Goal: Task Accomplishment & Management: Use online tool/utility

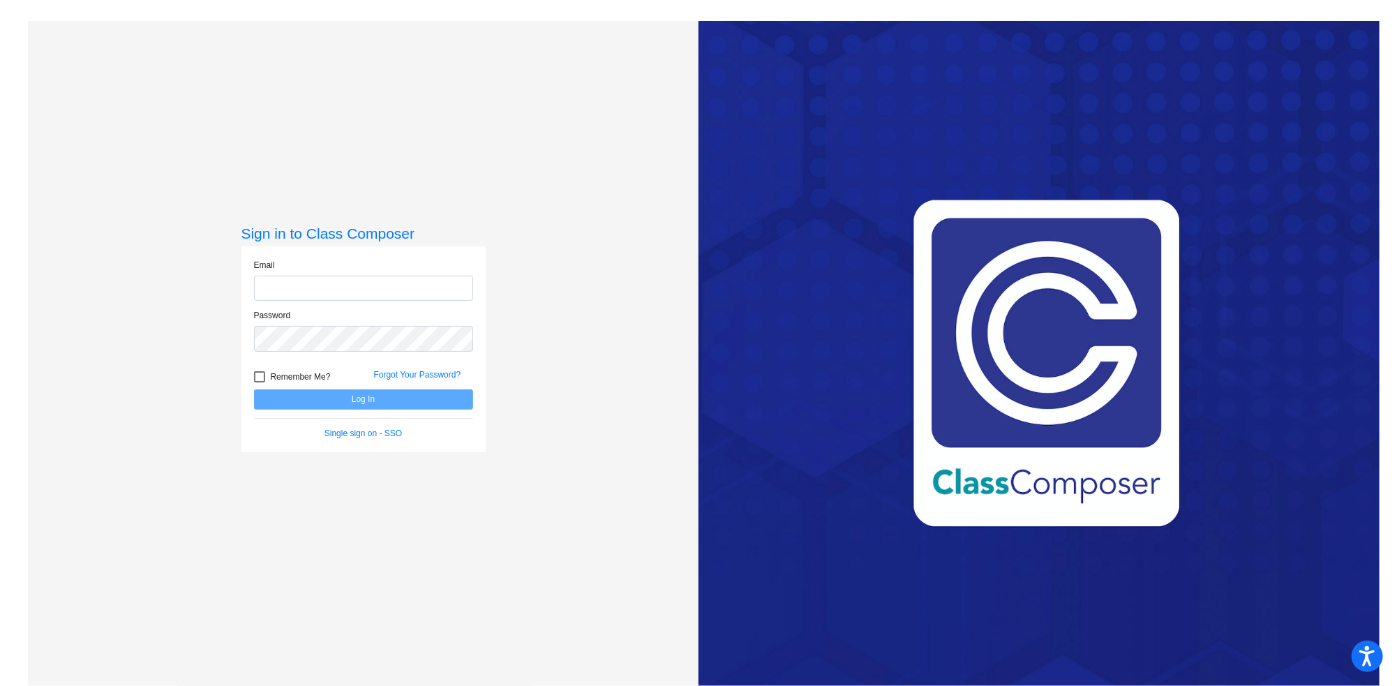
type input "[EMAIL_ADDRESS][DOMAIN_NAME]"
click at [361, 394] on button "Log In" at bounding box center [363, 399] width 219 height 20
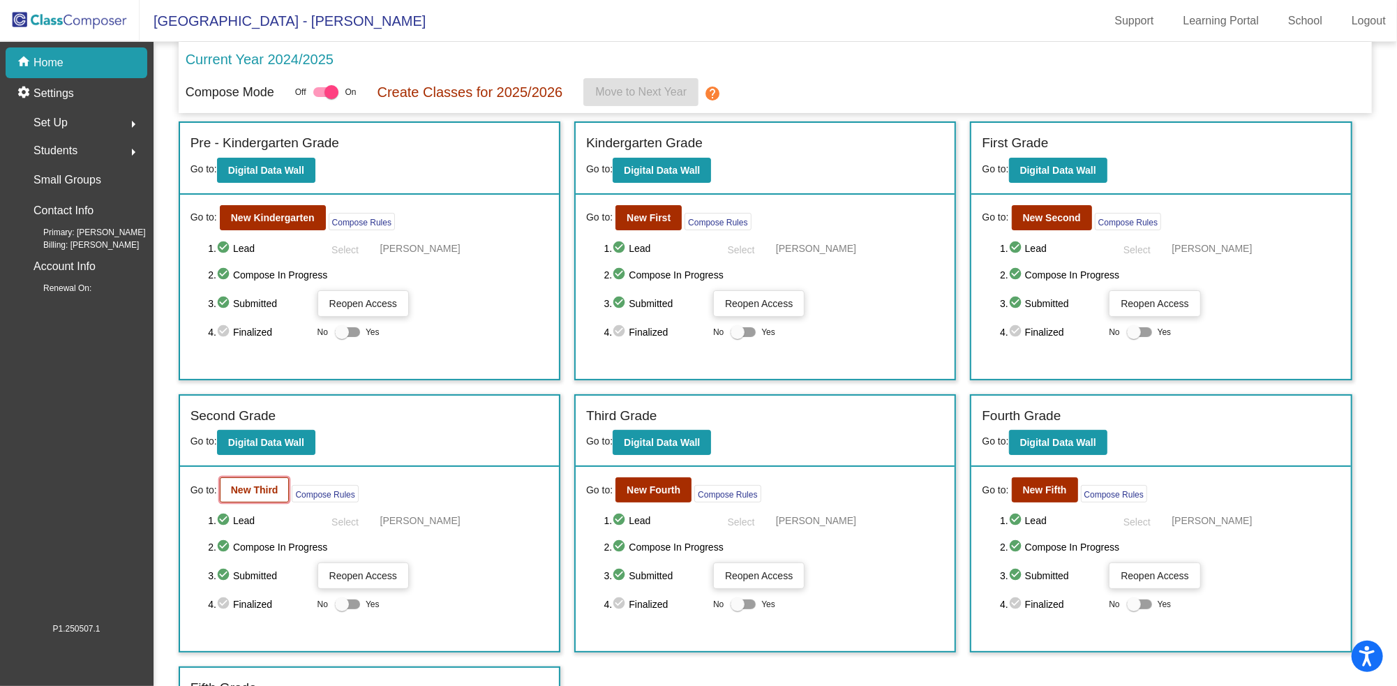
click at [262, 487] on b "New Third" at bounding box center [254, 489] width 47 height 11
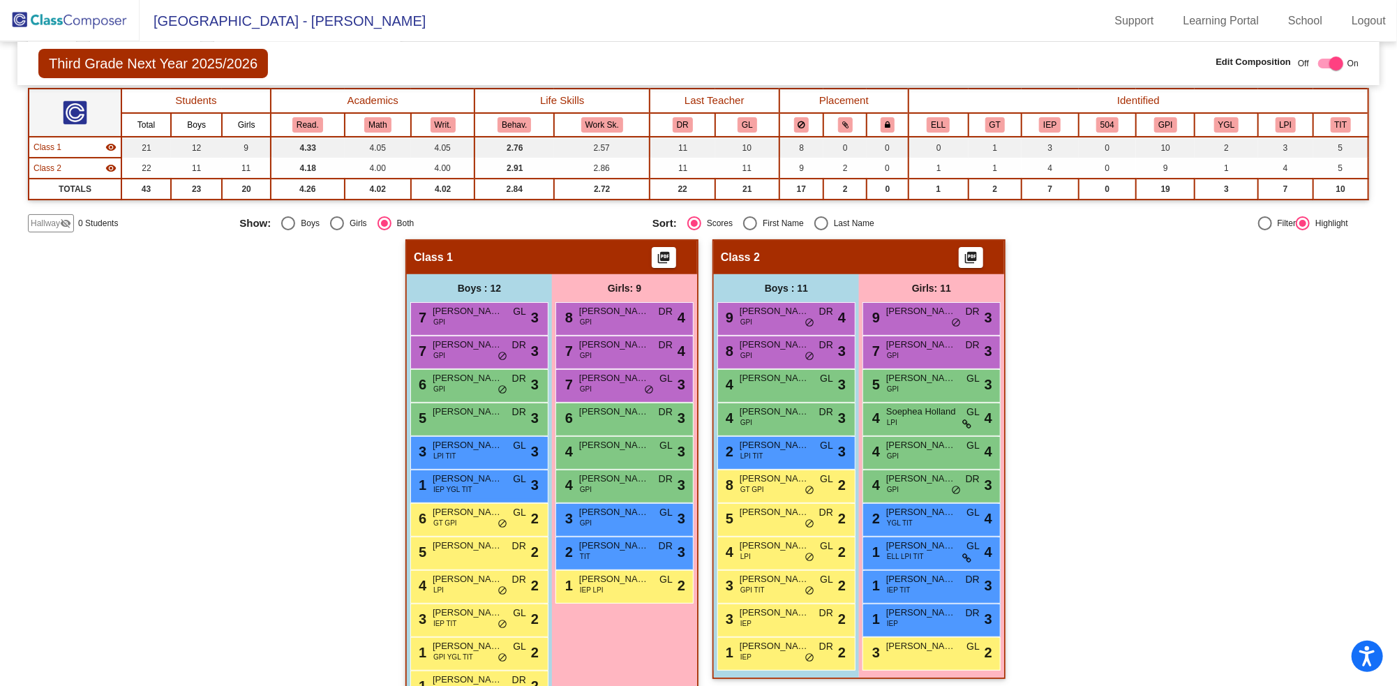
scroll to position [127, 0]
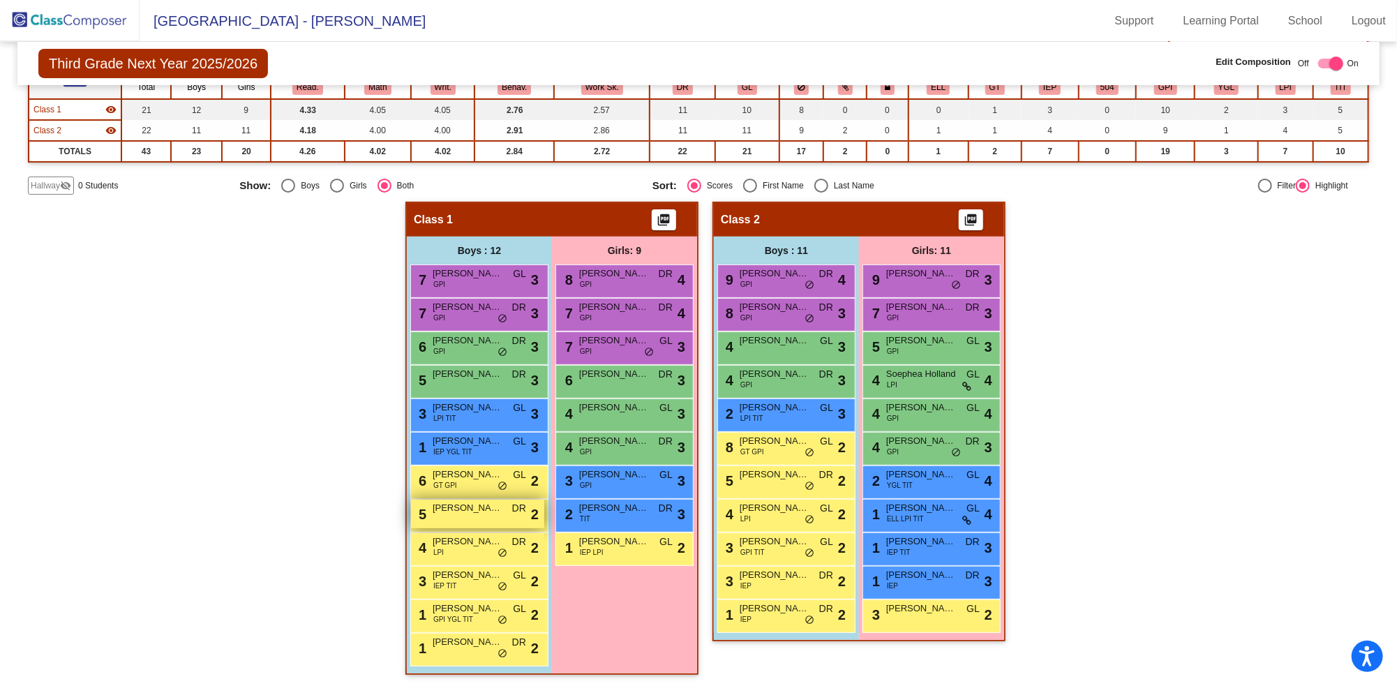
click at [437, 505] on span "[PERSON_NAME]" at bounding box center [468, 508] width 70 height 14
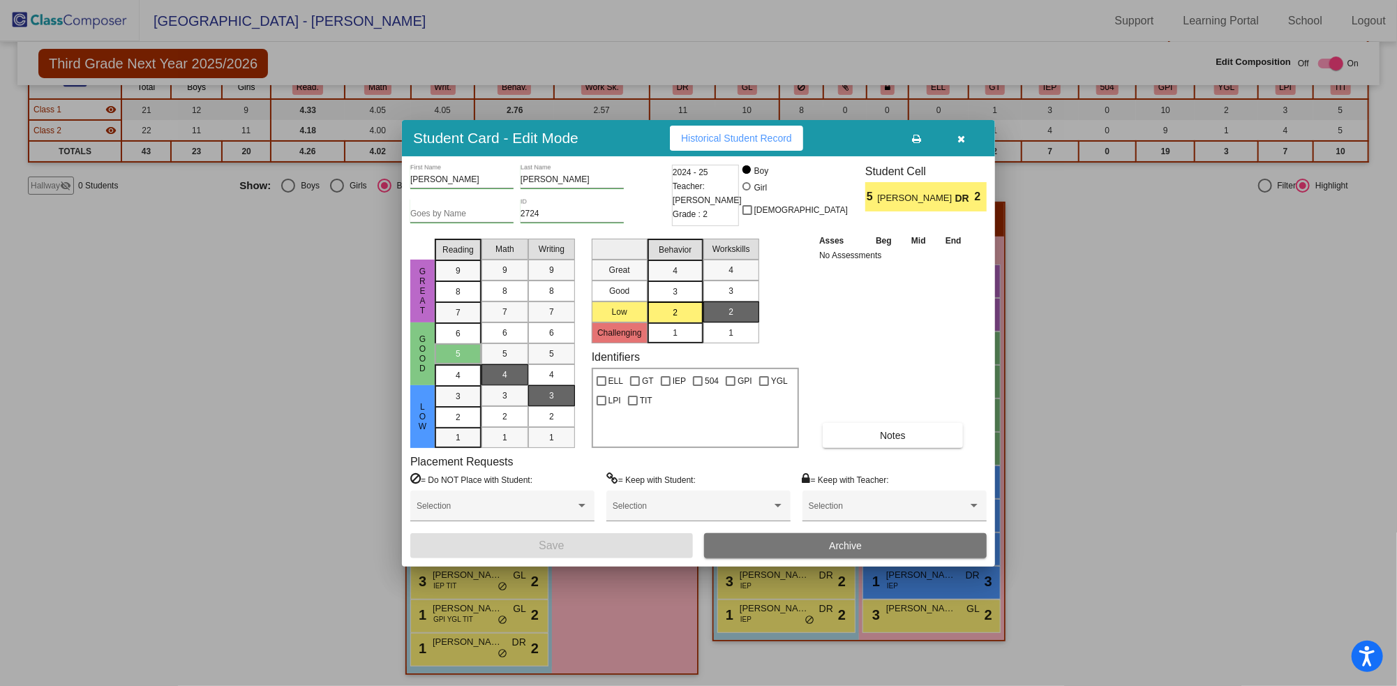
click at [851, 545] on span "Archive" at bounding box center [845, 545] width 33 height 11
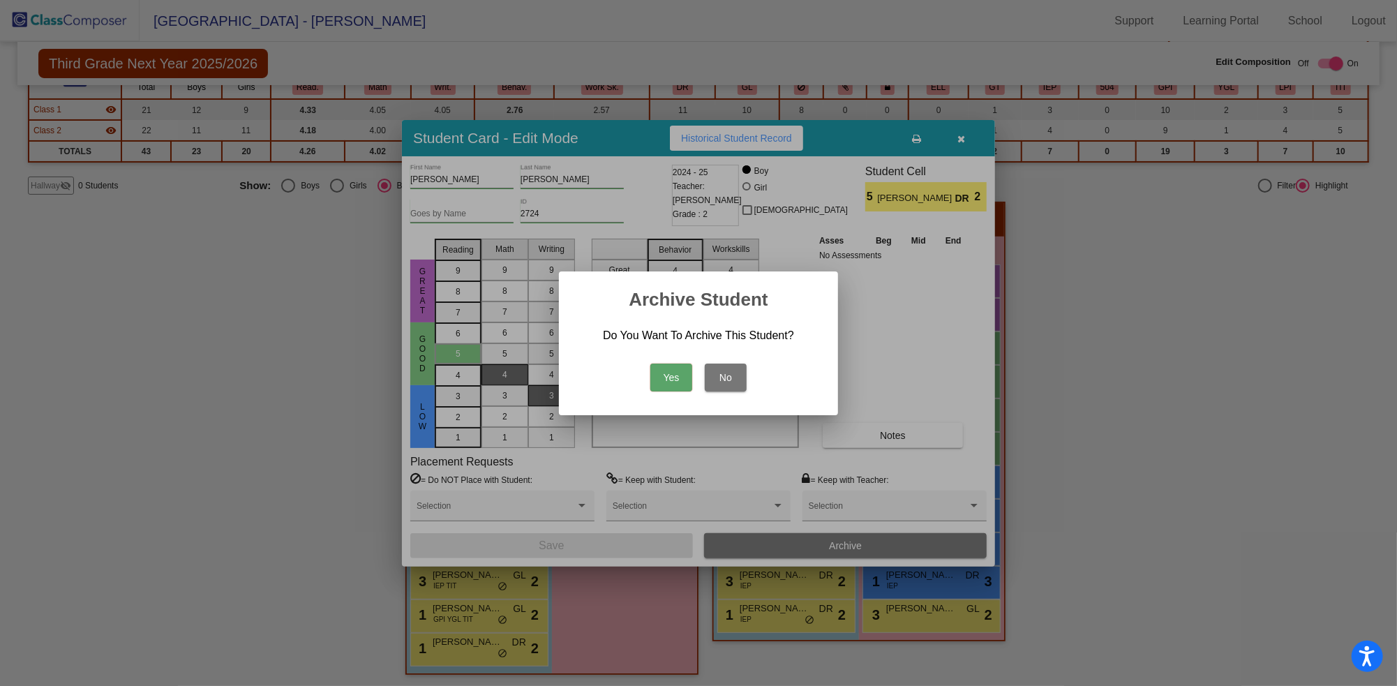
click at [672, 369] on button "Yes" at bounding box center [672, 378] width 42 height 28
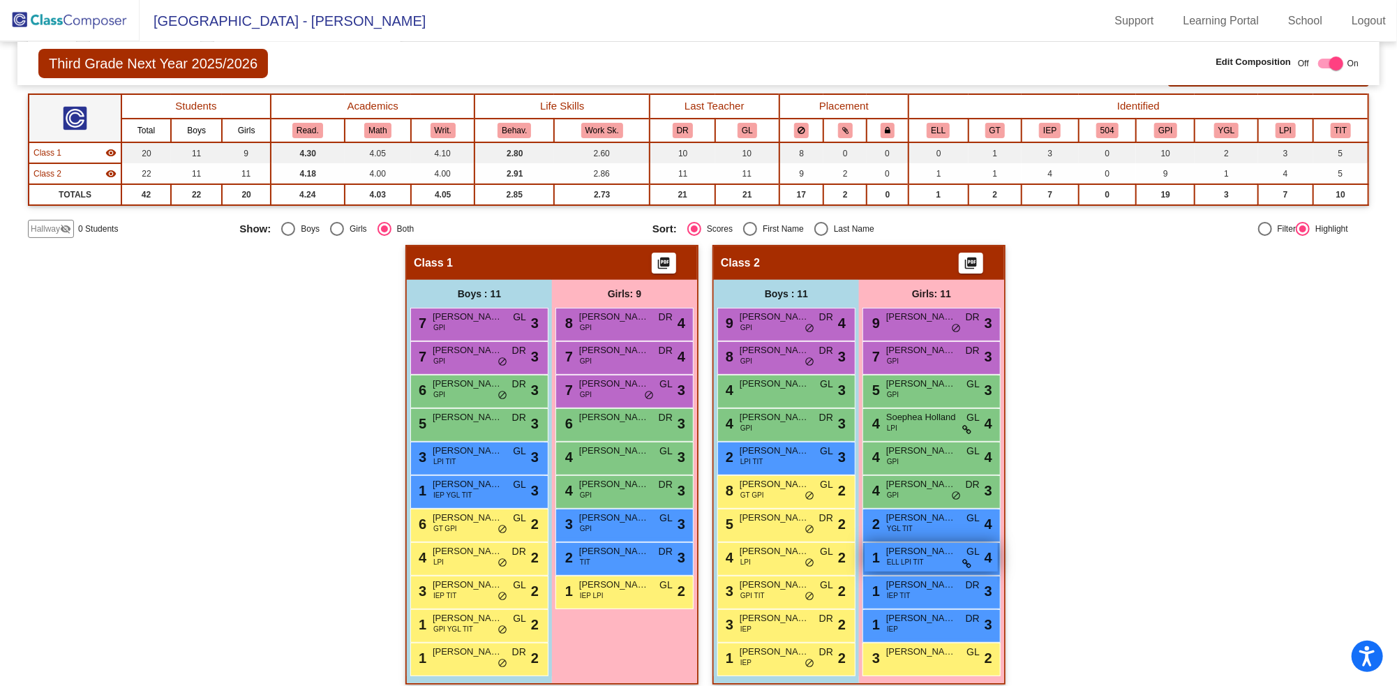
scroll to position [94, 0]
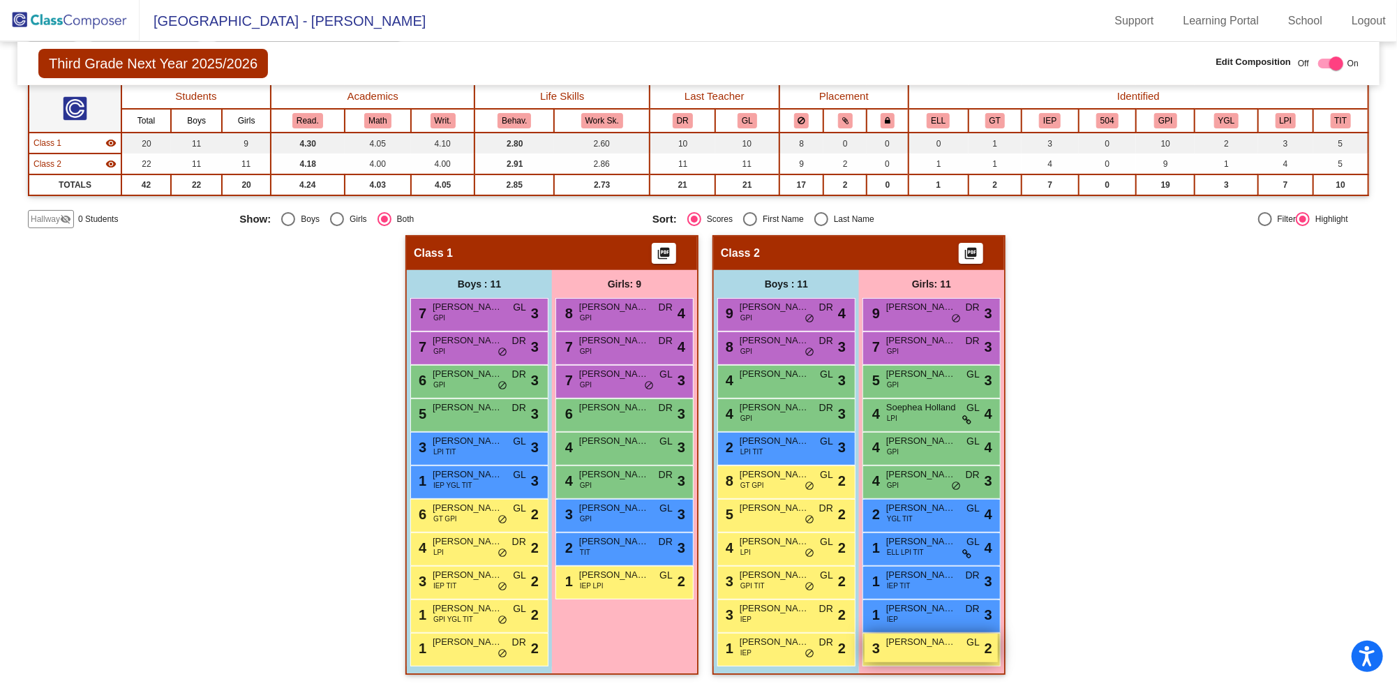
click at [919, 642] on span "[PERSON_NAME]" at bounding box center [921, 642] width 70 height 14
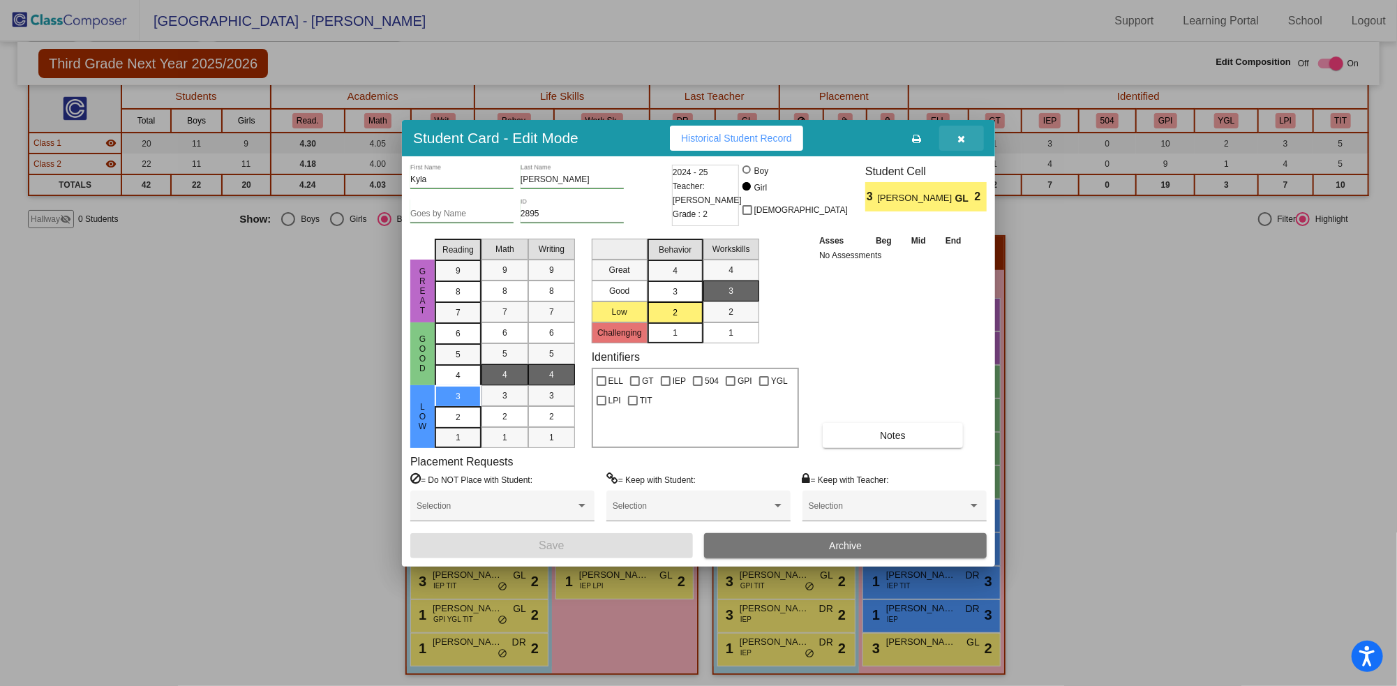
click at [960, 135] on icon "button" at bounding box center [962, 139] width 8 height 10
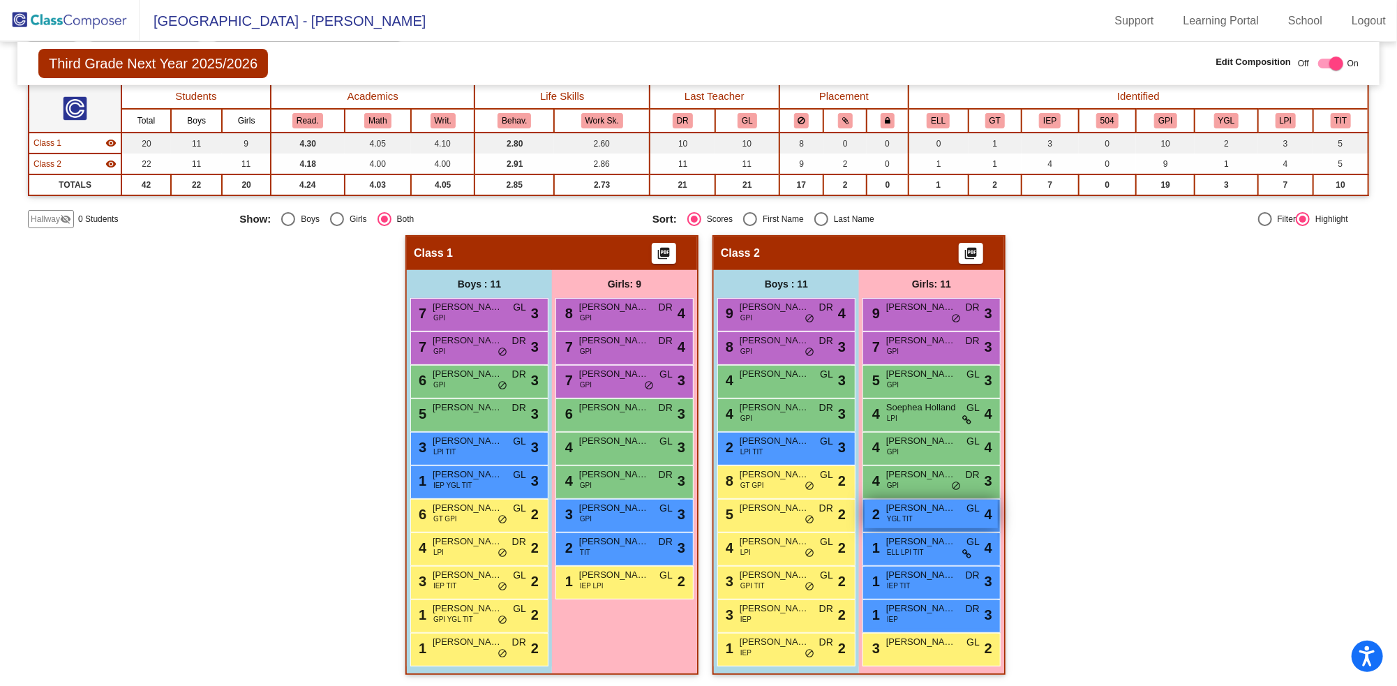
click at [910, 516] on div "2 Paisley [PERSON_NAME] YGL TIT GL lock do_not_disturb_alt 4" at bounding box center [931, 514] width 133 height 29
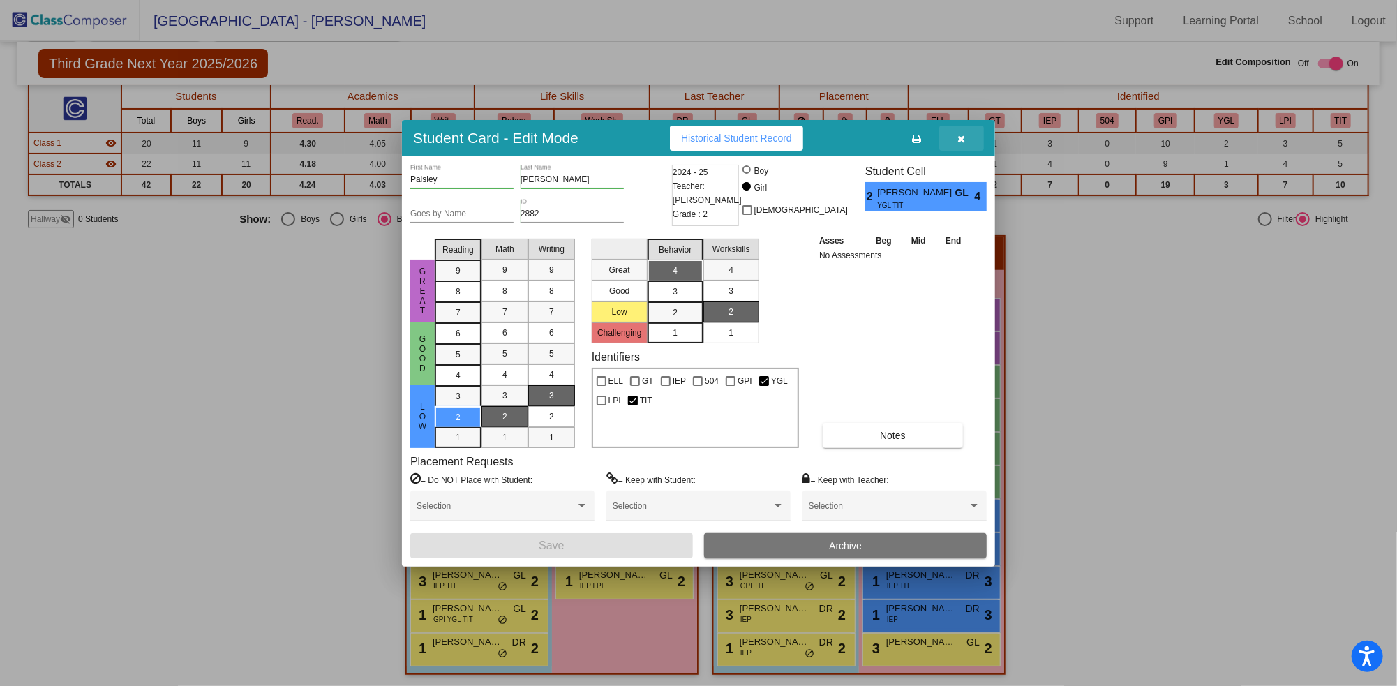
click at [960, 135] on icon "button" at bounding box center [962, 139] width 8 height 10
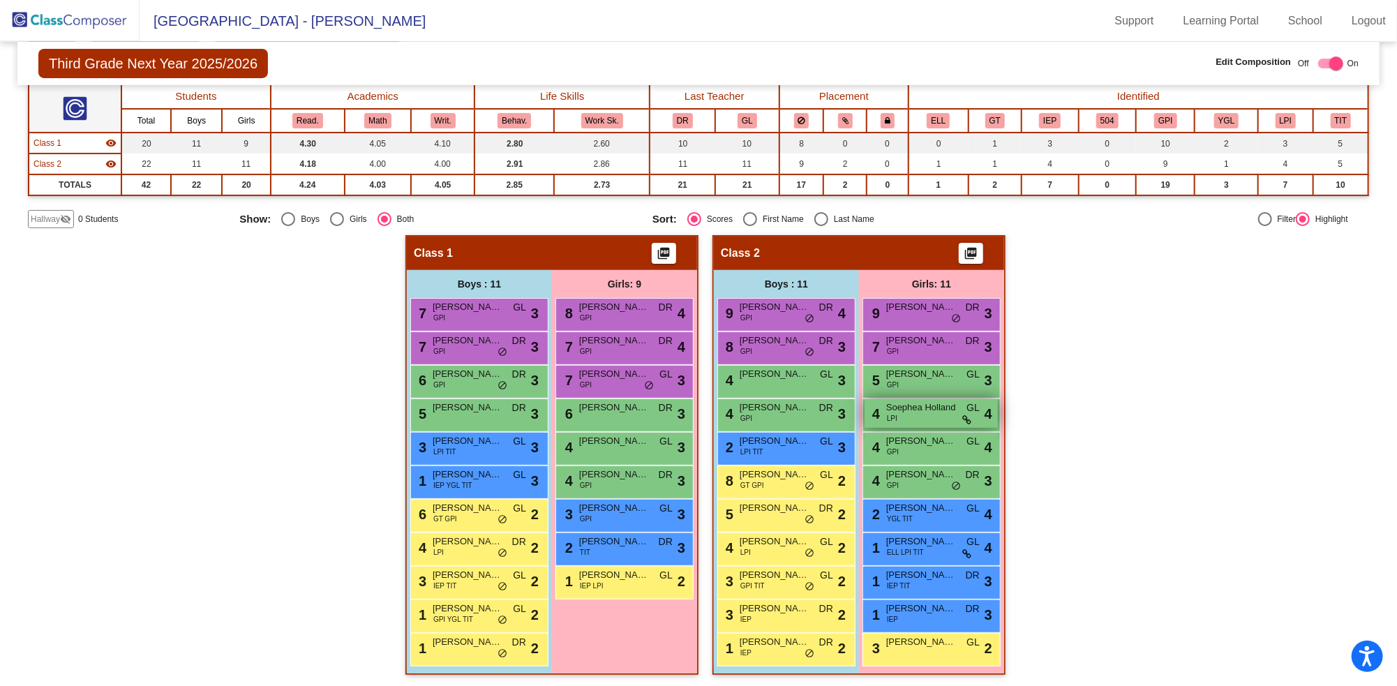
click at [910, 413] on div "4 Soephea Holland LPI GL lock do_not_disturb_alt 4" at bounding box center [931, 413] width 133 height 29
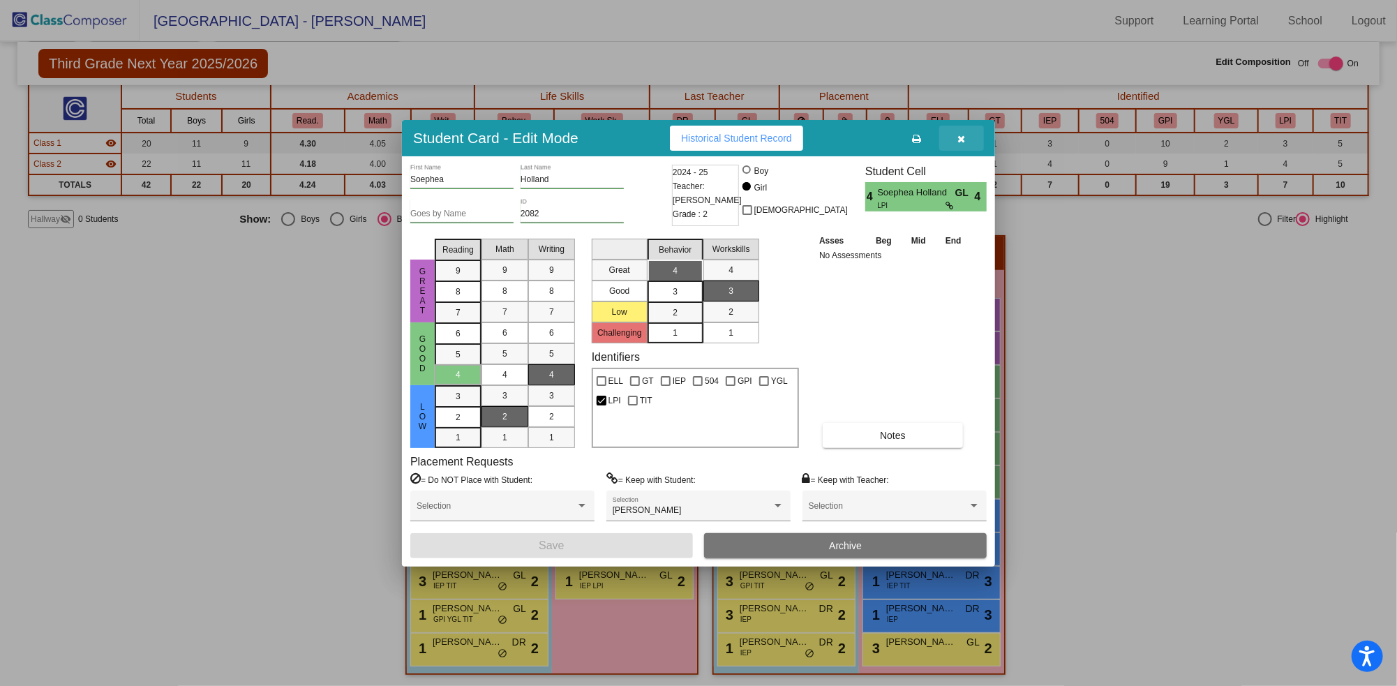
click at [955, 140] on button "button" at bounding box center [962, 138] width 45 height 25
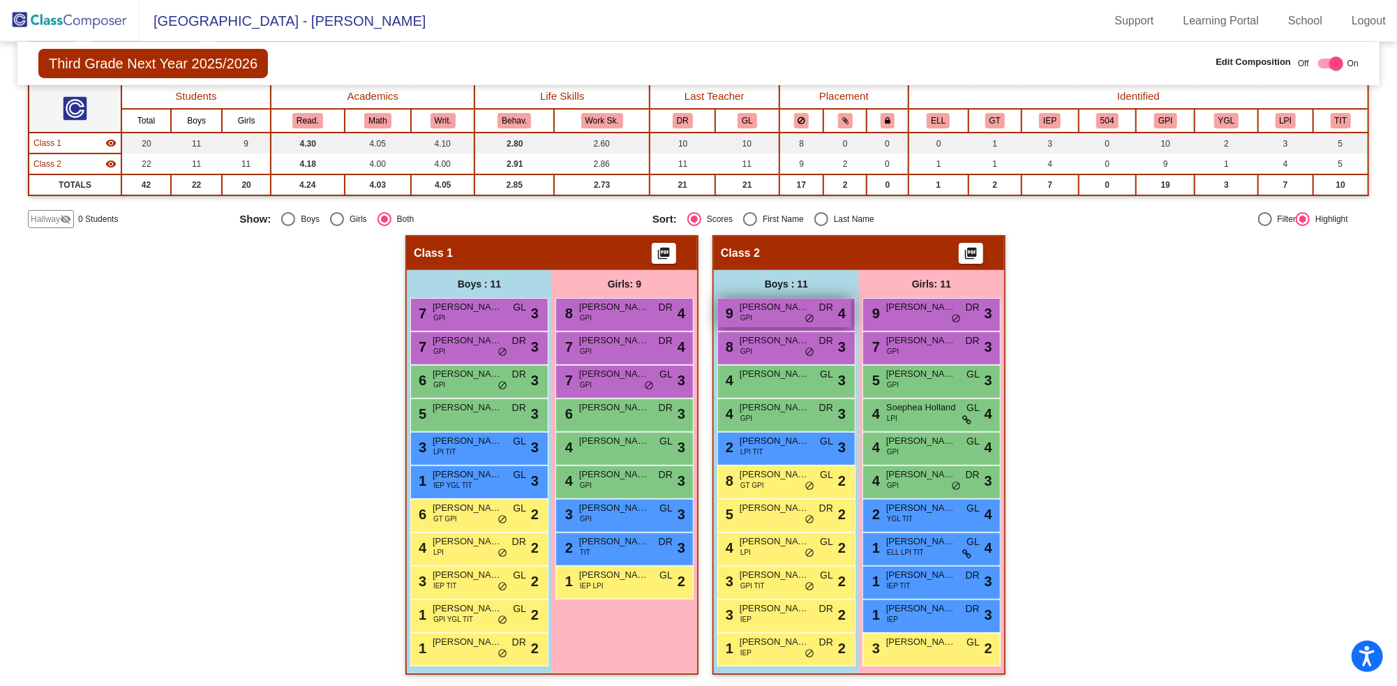
click at [758, 302] on span "[PERSON_NAME]" at bounding box center [775, 307] width 70 height 14
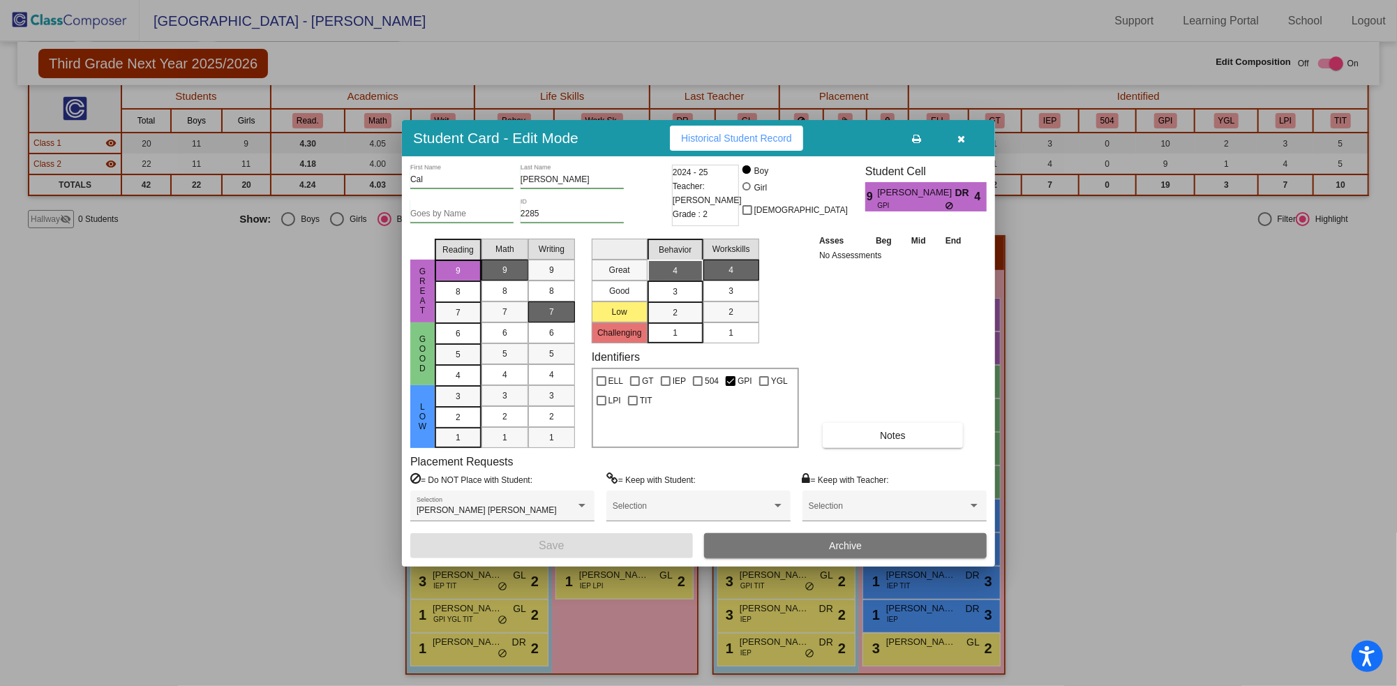
click at [963, 136] on icon "button" at bounding box center [962, 139] width 8 height 10
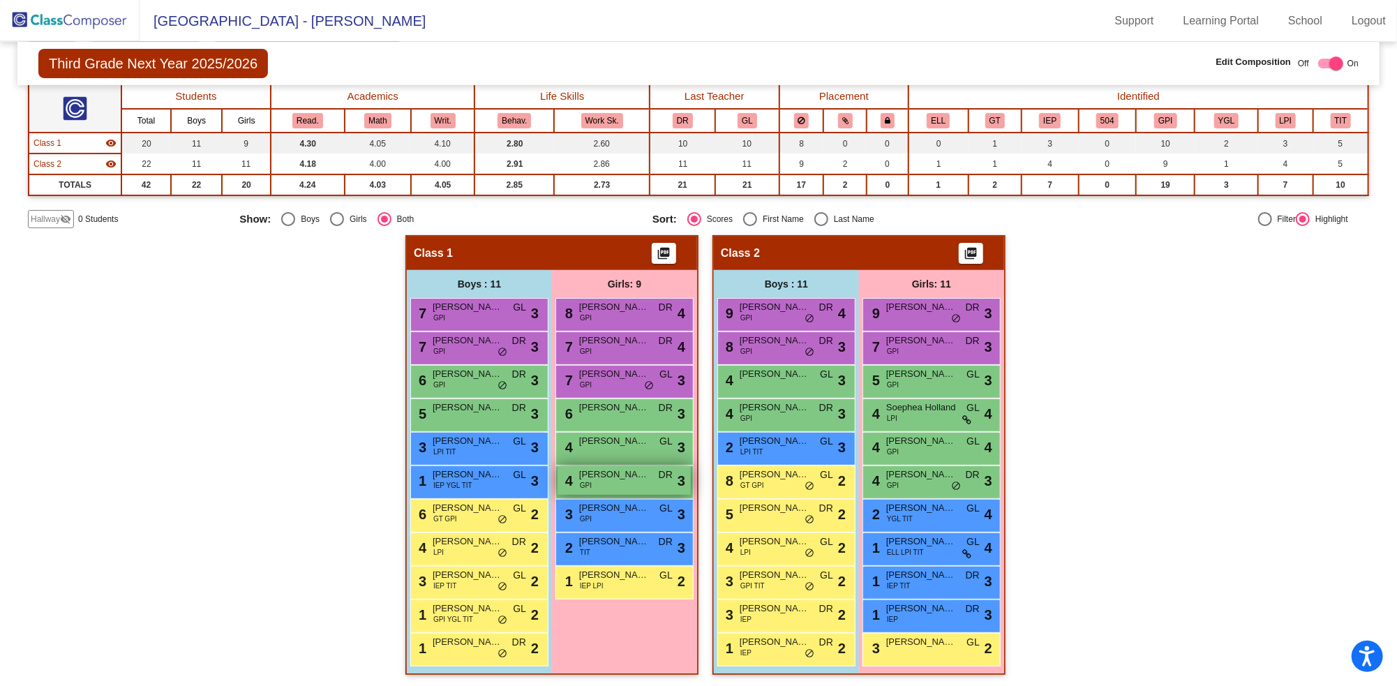
click at [620, 479] on div "4 [PERSON_NAME] GPI DR lock do_not_disturb_alt 3" at bounding box center [624, 480] width 133 height 29
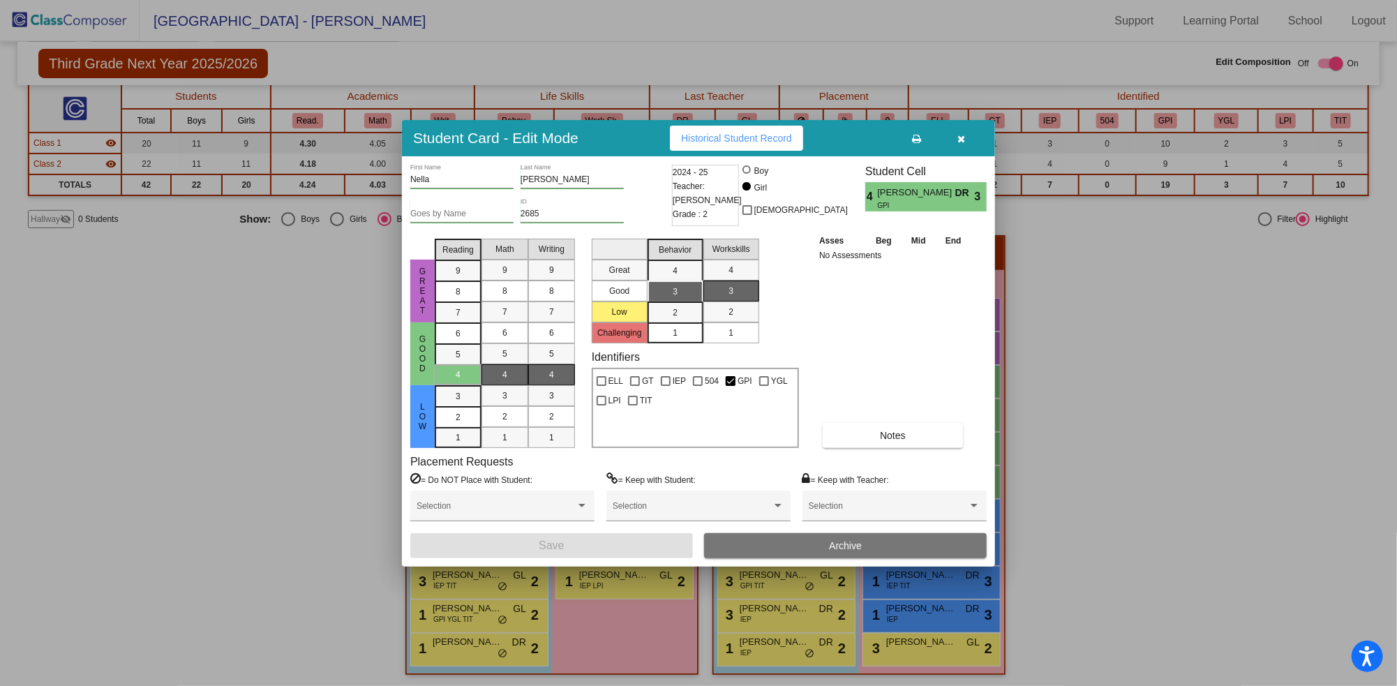
click at [964, 136] on icon "button" at bounding box center [962, 139] width 8 height 10
